Goal: Information Seeking & Learning: Learn about a topic

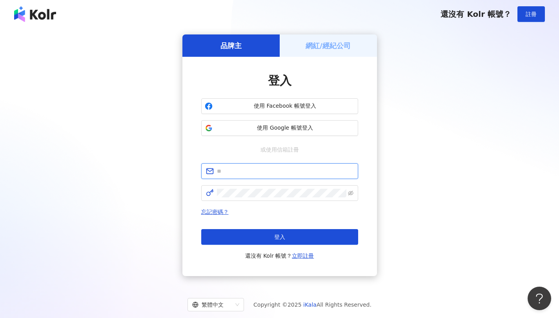
click at [268, 173] on input "text" at bounding box center [285, 171] width 136 height 9
paste input "**********"
type input "**********"
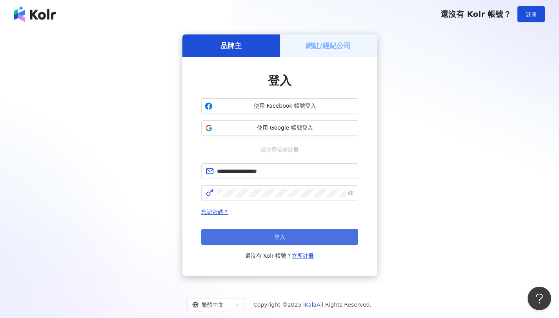
click at [261, 231] on button "登入" at bounding box center [279, 237] width 157 height 16
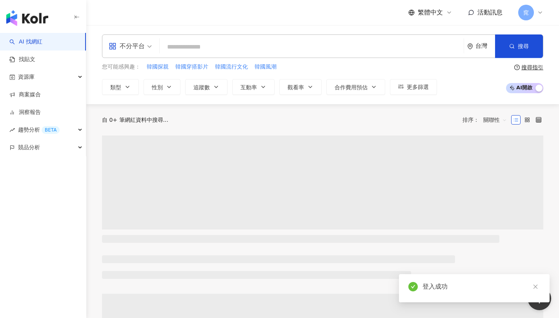
click at [143, 45] on div "不分平台" at bounding box center [127, 46] width 36 height 13
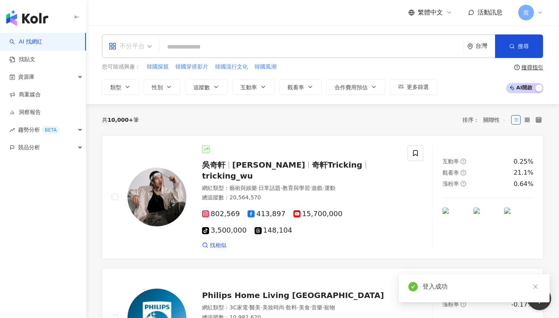
click at [148, 46] on span "不分平台" at bounding box center [130, 46] width 43 height 13
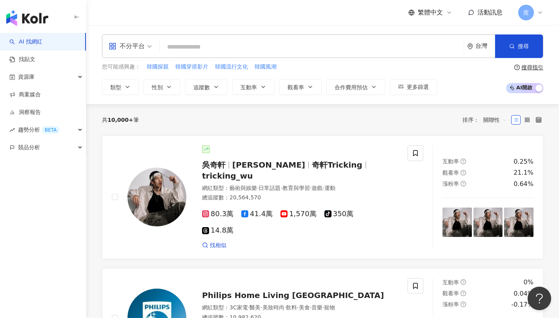
click at [149, 43] on span "不分平台" at bounding box center [130, 46] width 43 height 13
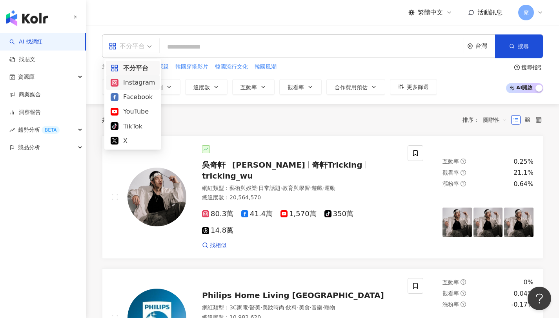
click at [141, 82] on div "Instagram" at bounding box center [133, 83] width 44 height 10
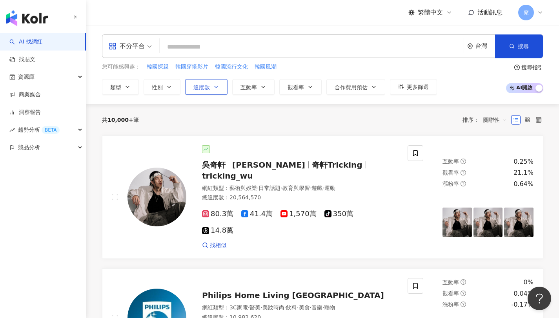
click at [212, 90] on button "追蹤數" at bounding box center [206, 87] width 42 height 16
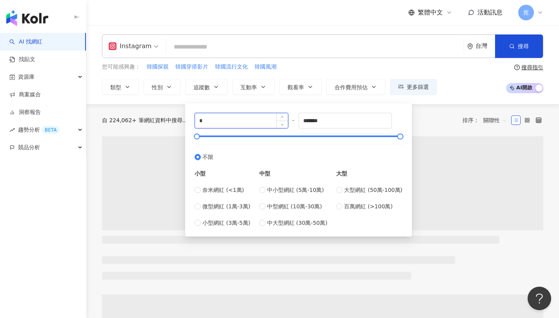
click at [219, 119] on input "*" at bounding box center [241, 120] width 93 height 15
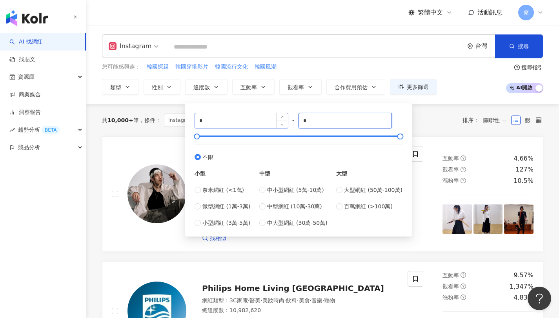
type input "*"
type input "*******"
click at [240, 127] on input "*" at bounding box center [241, 120] width 93 height 15
type input "*****"
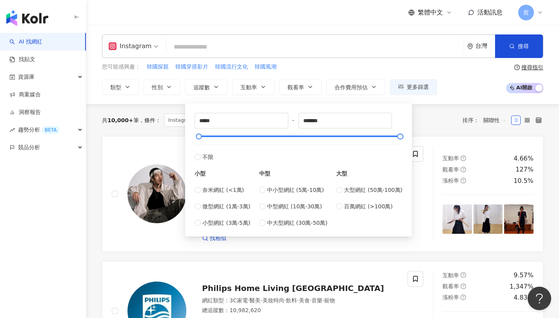
click at [356, 67] on div "您可能感興趣： 韓國探親 韓國穿搭影片 韓國流行文化 韓國風潮" at bounding box center [269, 67] width 335 height 9
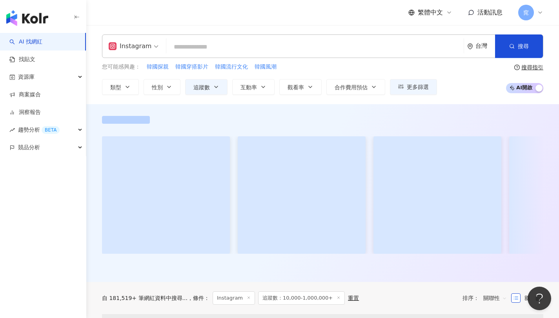
click at [253, 48] on input "search" at bounding box center [314, 47] width 291 height 15
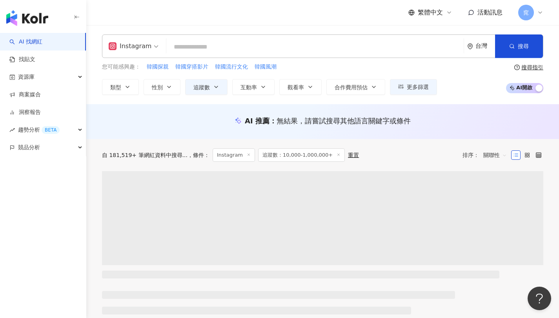
type input "*"
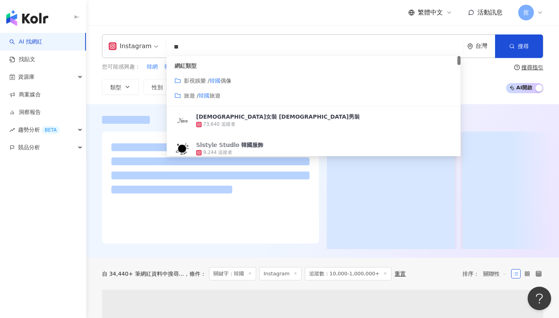
click at [156, 24] on div "繁體中文 活動訊息 窕" at bounding box center [322, 12] width 441 height 25
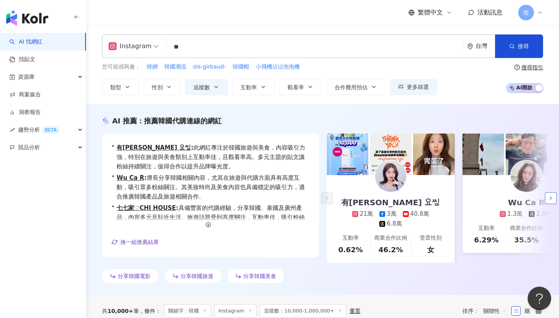
click at [548, 193] on button "button" at bounding box center [551, 199] width 12 height 12
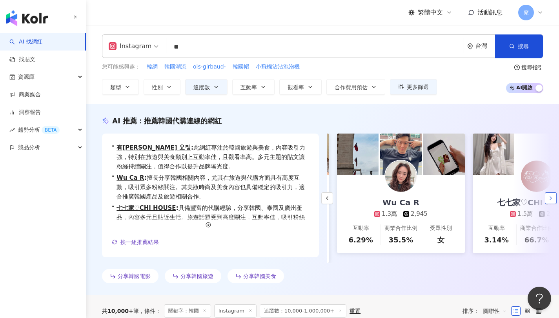
scroll to position [0, 136]
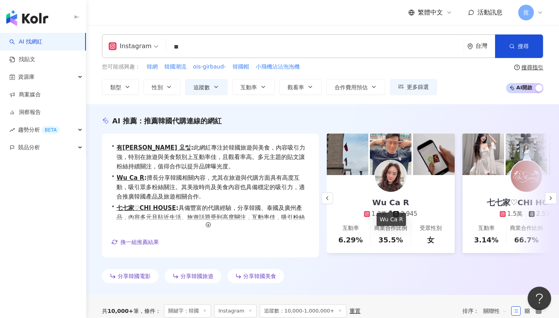
click at [380, 205] on div "Wu Ca R" at bounding box center [390, 202] width 53 height 11
click at [551, 196] on icon "button" at bounding box center [550, 198] width 6 height 6
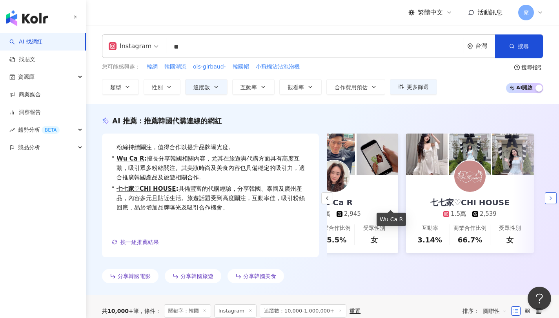
click at [552, 197] on icon "button" at bounding box center [550, 198] width 6 height 6
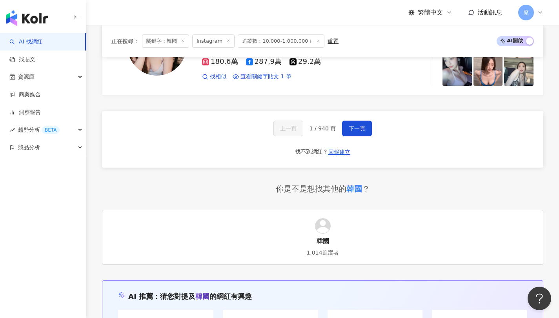
scroll to position [1429, 0]
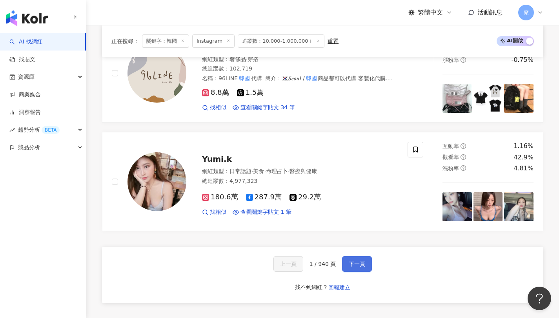
click at [367, 256] on button "下一頁" at bounding box center [357, 264] width 30 height 16
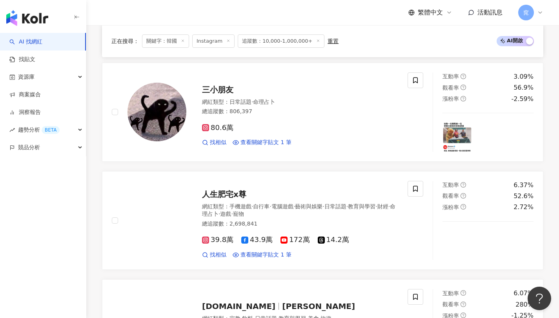
scroll to position [1370, 0]
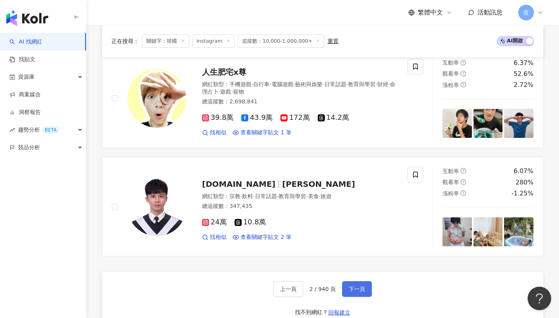
click at [353, 282] on button "下一頁" at bounding box center [357, 290] width 30 height 16
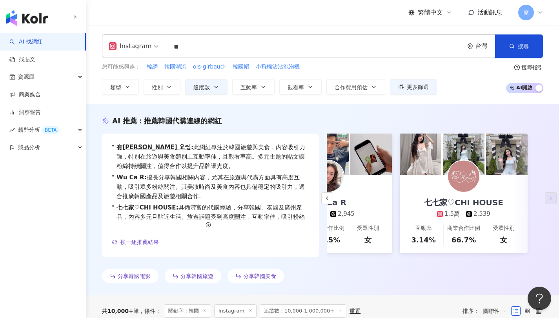
scroll to position [0, 0]
click at [198, 44] on input "**" at bounding box center [314, 47] width 291 height 15
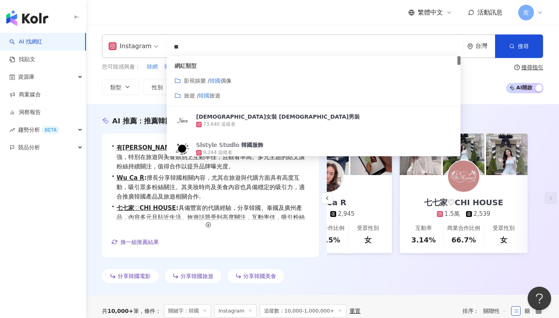
click at [137, 76] on div "您可能感興趣： 韓網 韓國潮流 ois-girbaud- 韓國帽 小飛機沾沾泡泡機 類型 性別 追蹤數 互動率 觀看率 合作費用預估 更多篩選 ***** -…" at bounding box center [269, 79] width 335 height 32
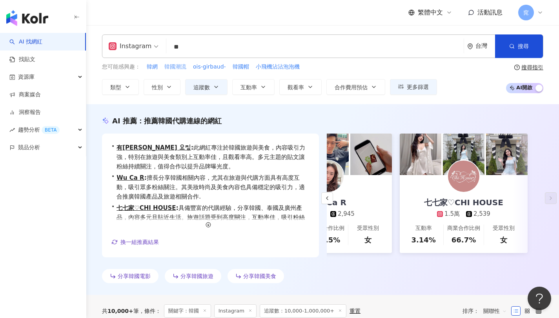
click at [179, 68] on span "韓國潮流" at bounding box center [175, 67] width 22 height 8
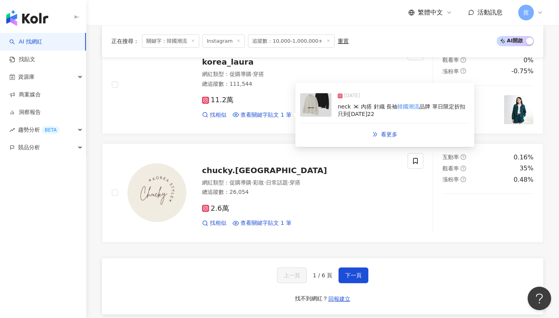
scroll to position [1571, 0]
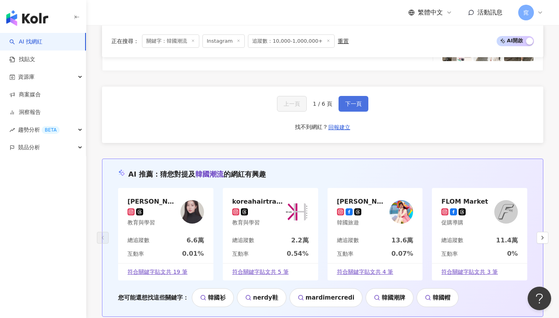
click at [359, 107] on button "下一頁" at bounding box center [353, 104] width 30 height 16
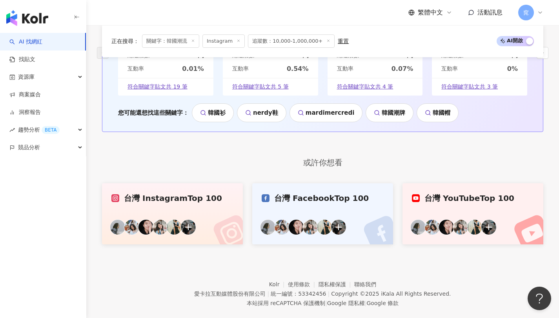
scroll to position [1589, 0]
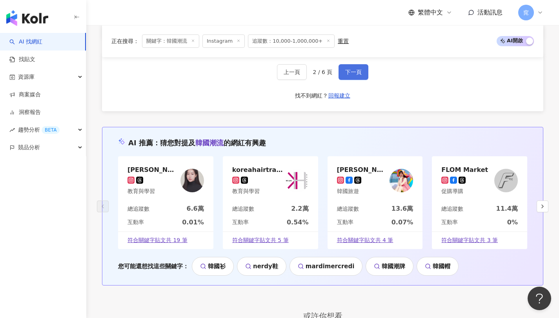
click at [362, 65] on button "下一頁" at bounding box center [353, 72] width 30 height 16
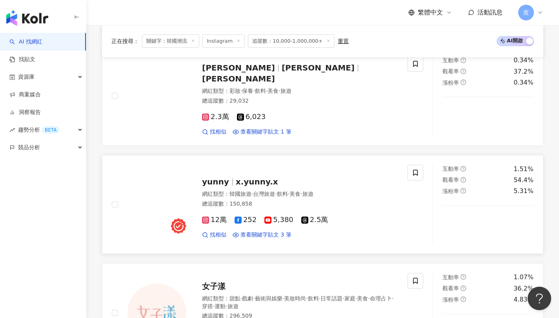
scroll to position [603, 0]
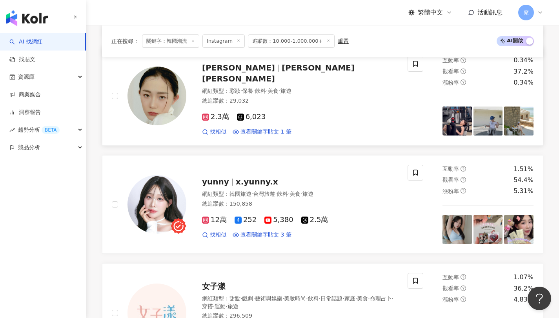
click at [264, 73] on span "[PERSON_NAME]" at bounding box center [242, 67] width 80 height 9
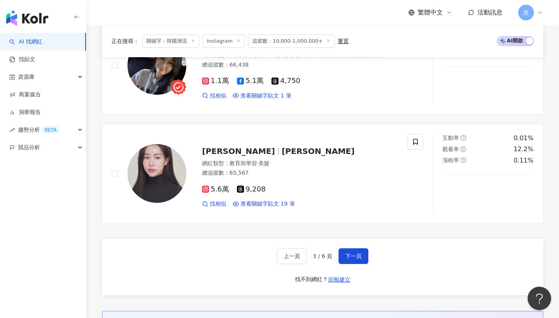
scroll to position [1413, 0]
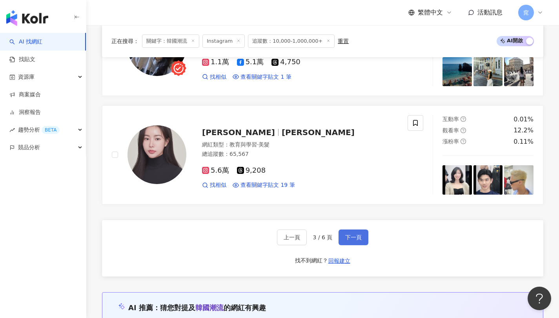
click at [349, 239] on span "下一頁" at bounding box center [353, 237] width 16 height 6
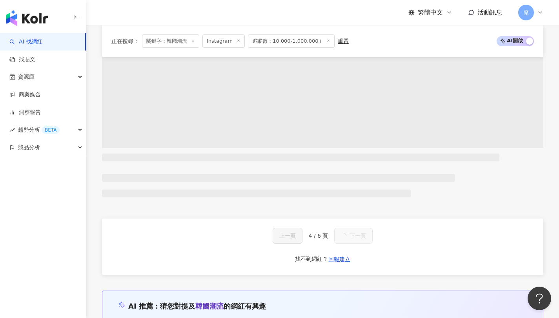
scroll to position [0, 0]
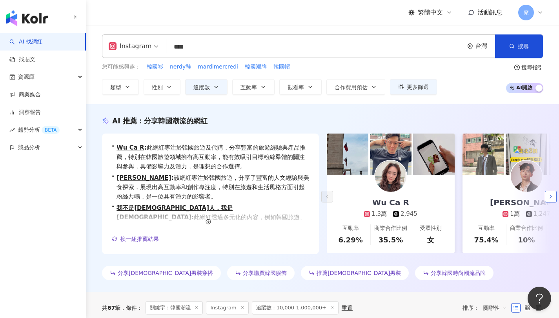
click at [553, 197] on icon "button" at bounding box center [550, 197] width 6 height 6
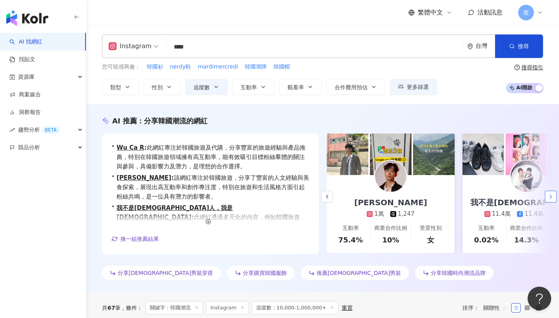
click at [553, 197] on icon "button" at bounding box center [550, 197] width 6 height 6
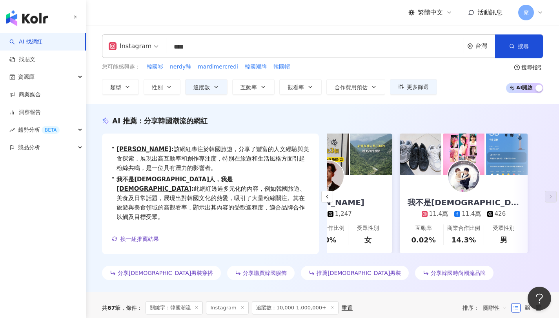
click at [206, 53] on input "****" at bounding box center [314, 47] width 291 height 15
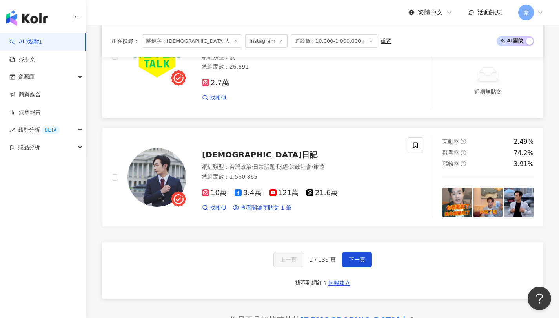
scroll to position [1584, 0]
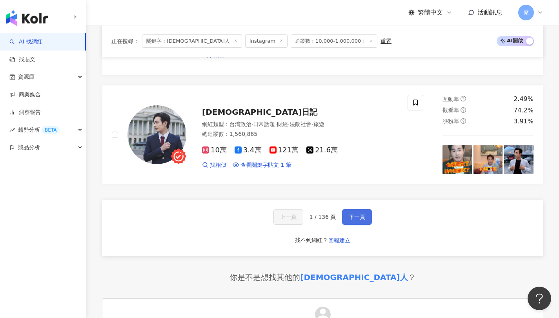
type input "***"
click at [362, 214] on span "下一頁" at bounding box center [357, 217] width 16 height 6
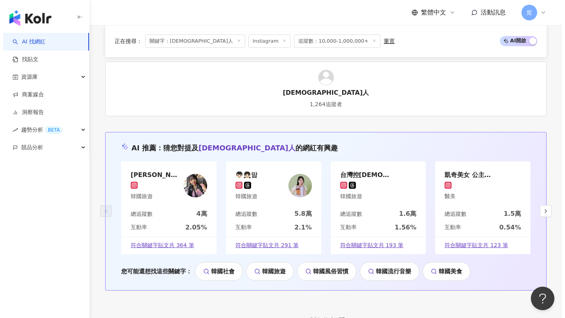
scroll to position [1567, 0]
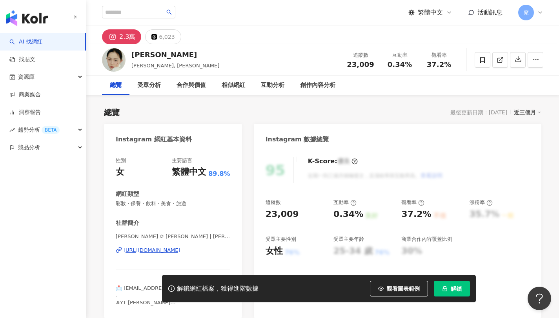
click at [180, 249] on div "[URL][DOMAIN_NAME]" at bounding box center [152, 250] width 57 height 7
